Goal: Task Accomplishment & Management: Use online tool/utility

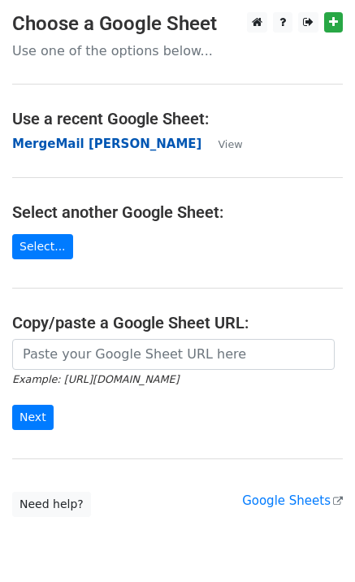
click at [80, 150] on strong "MergeMail [PERSON_NAME]" at bounding box center [106, 144] width 189 height 15
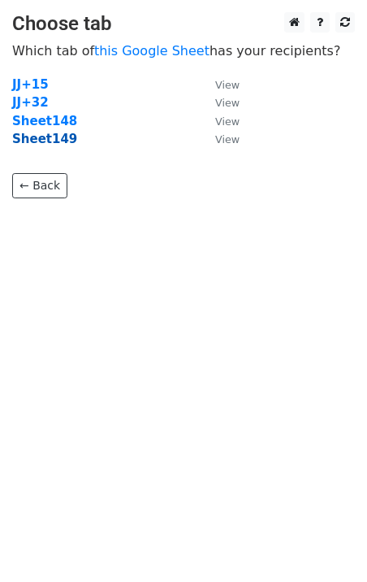
click at [62, 143] on strong "Sheet149" at bounding box center [44, 139] width 65 height 15
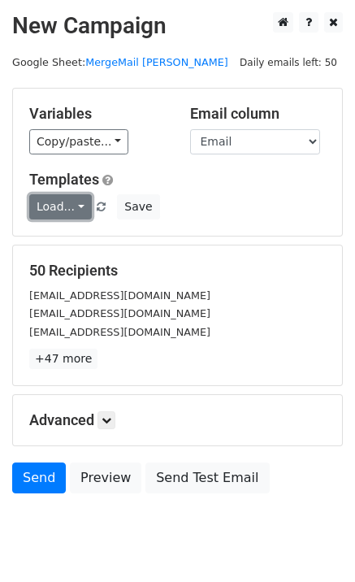
click at [67, 214] on link "Load..." at bounding box center [60, 206] width 63 height 25
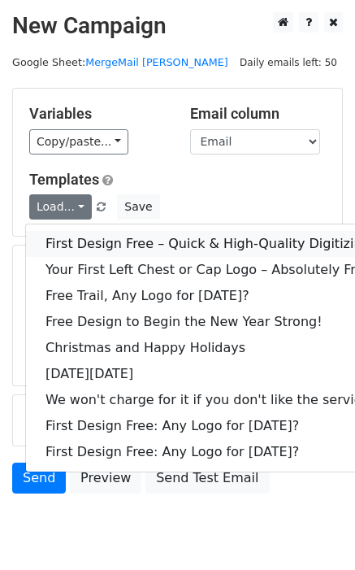
click at [89, 241] on link "First Design Free – Quick & High-Quality Digitizing!" at bounding box center [210, 244] width 369 height 26
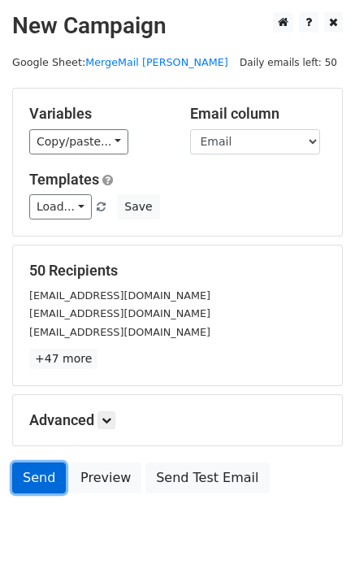
click at [33, 477] on link "Send" at bounding box center [39, 477] width 54 height 31
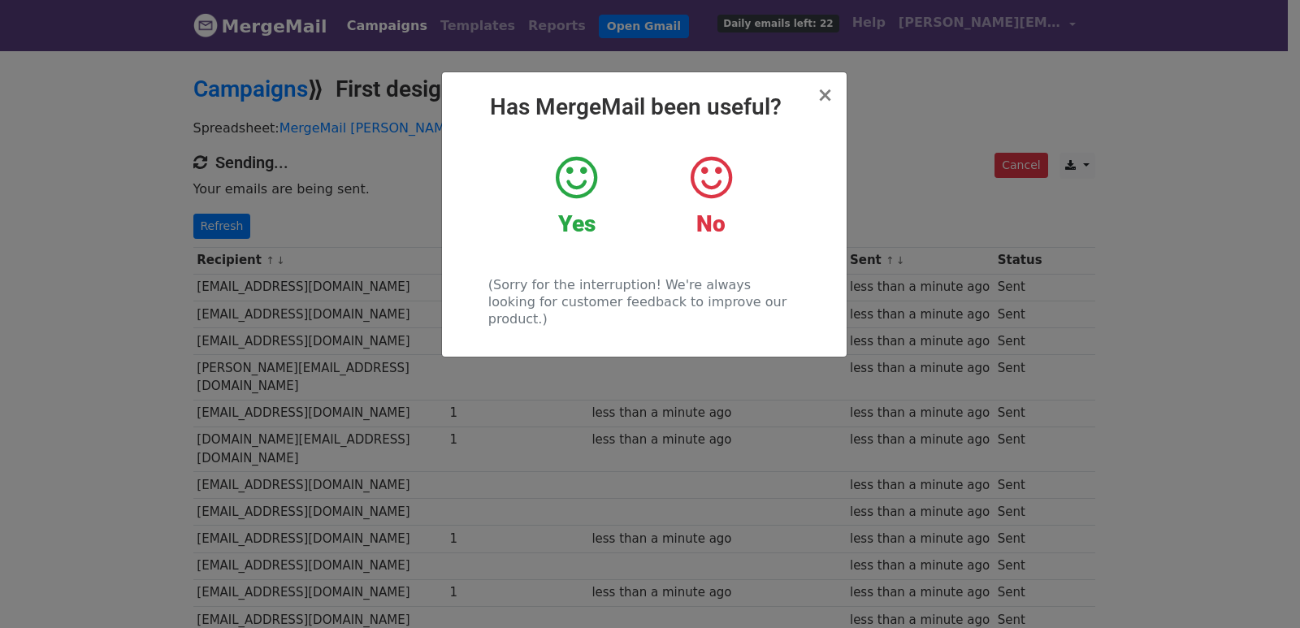
click at [345, 258] on div "× Has MergeMail been useful? Yes No (Sorry for the interruption! We're always l…" at bounding box center [650, 338] width 1300 height 579
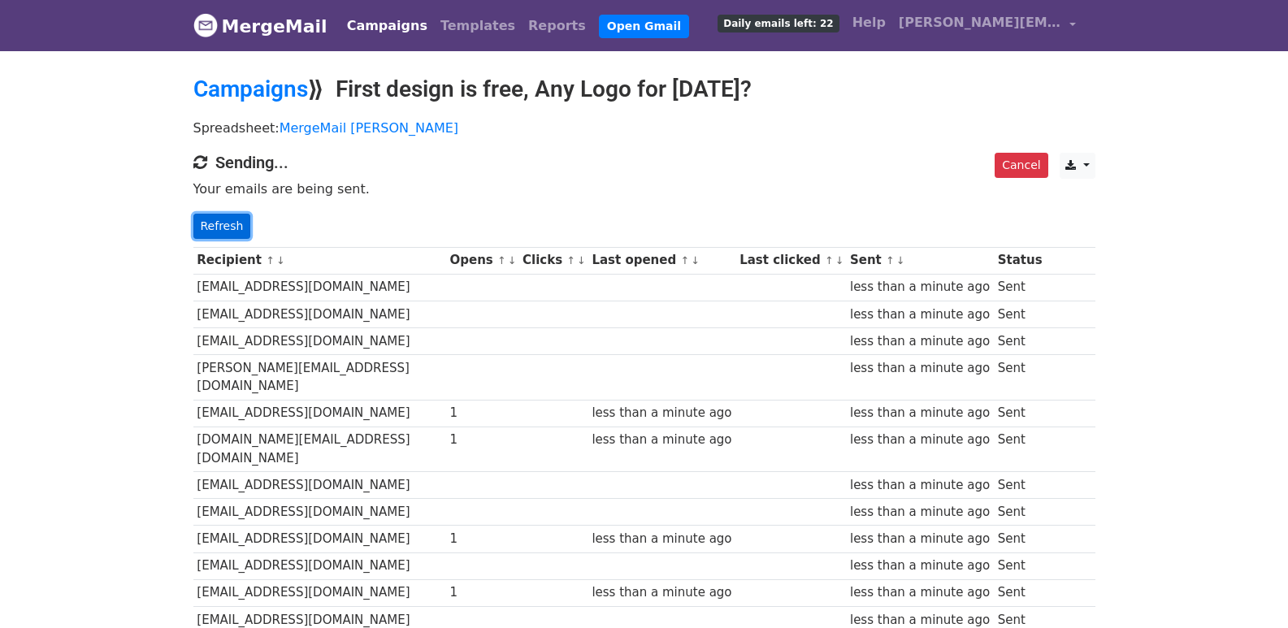
click at [228, 226] on link "Refresh" at bounding box center [222, 226] width 58 height 25
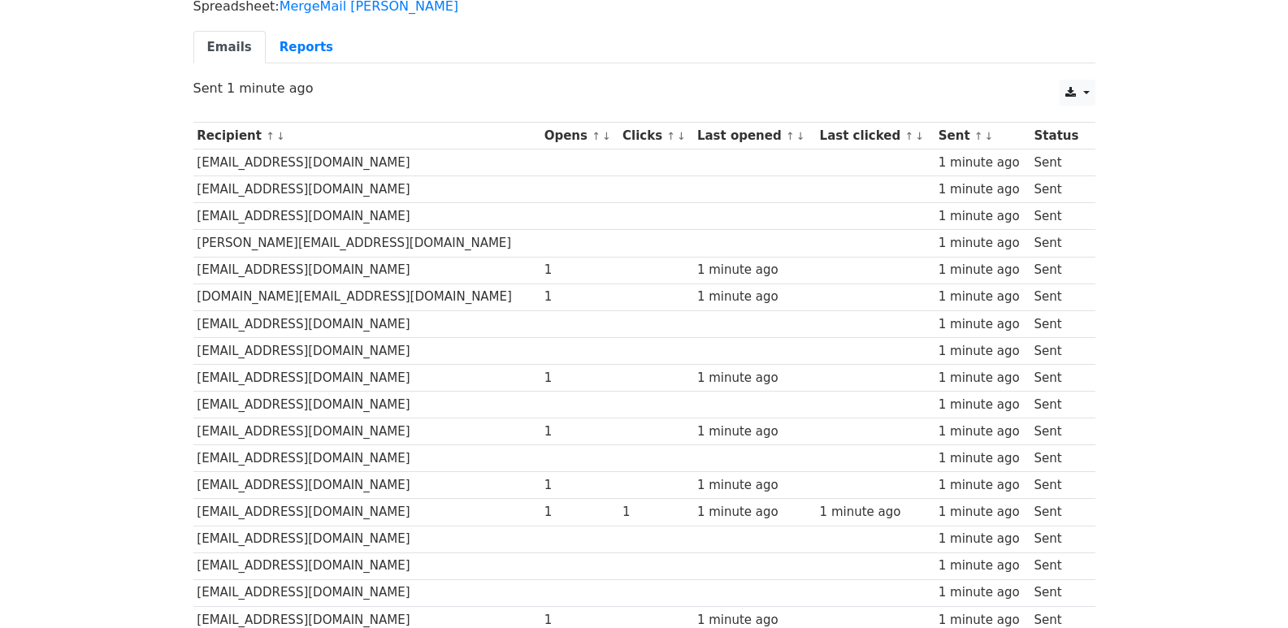
scroll to position [1131, 0]
